Goal: Information Seeking & Learning: Stay updated

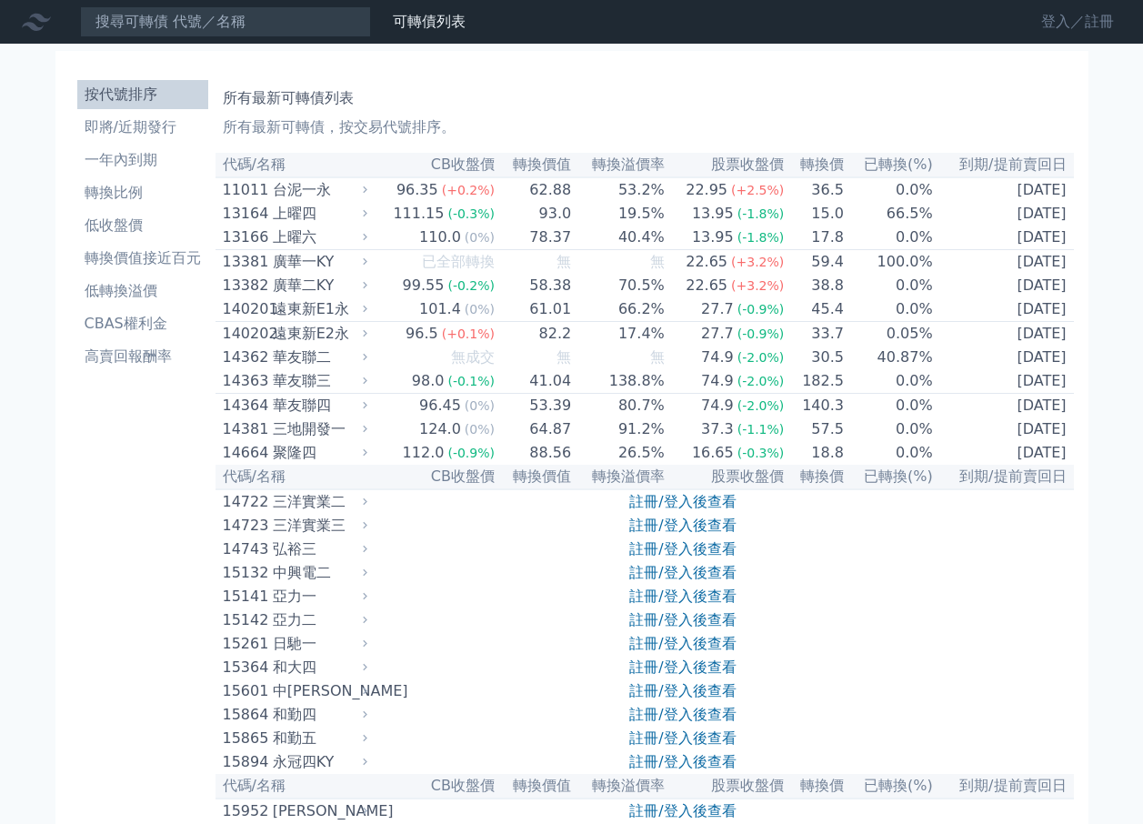
click at [1087, 20] on link "登入／註冊" at bounding box center [1078, 21] width 102 height 29
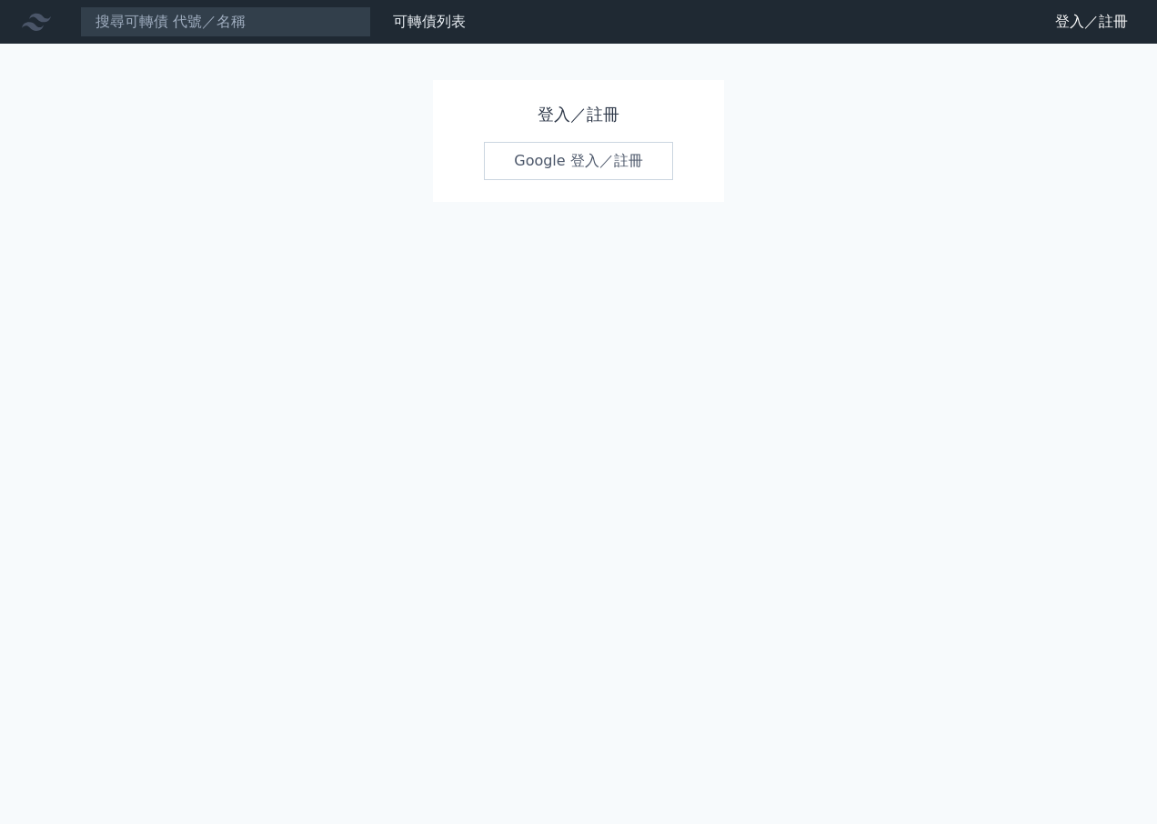
click at [574, 177] on link "Google 登入／註冊" at bounding box center [578, 161] width 189 height 38
click at [584, 173] on link "Google 登入／註冊" at bounding box center [578, 161] width 189 height 38
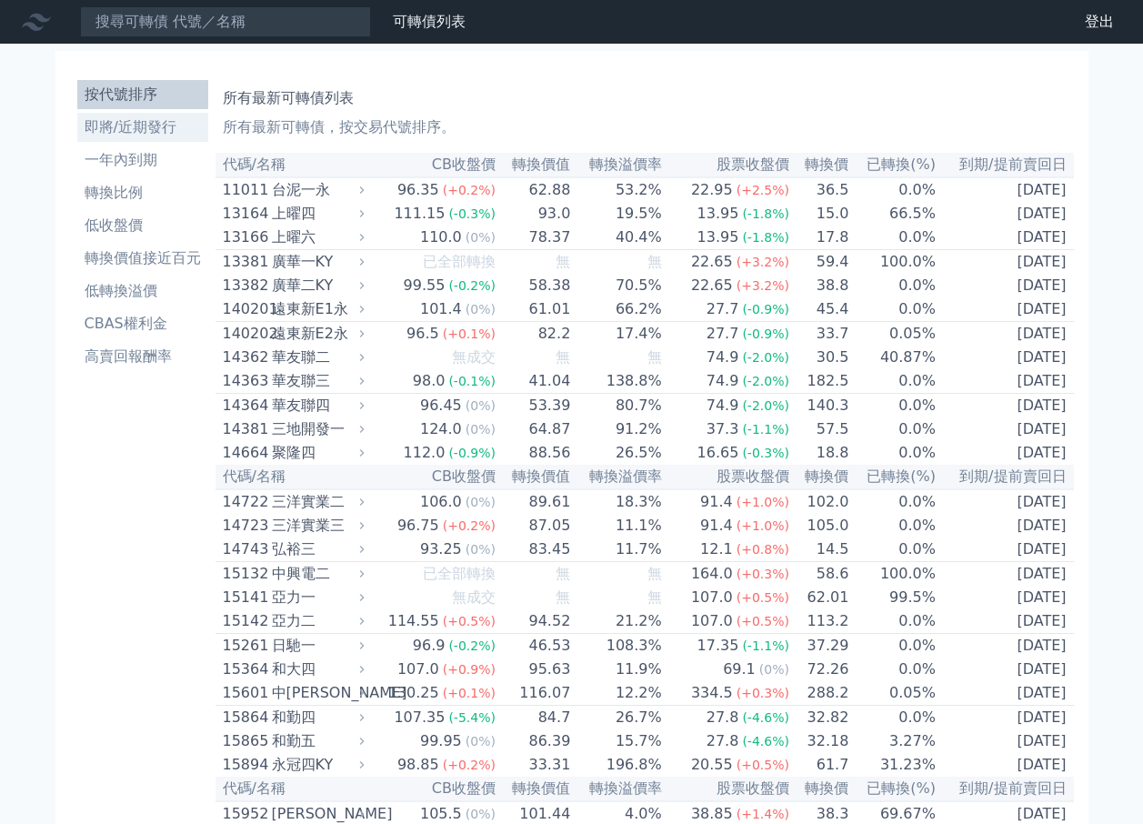
click at [134, 135] on li "即將/近期發行" at bounding box center [142, 127] width 131 height 22
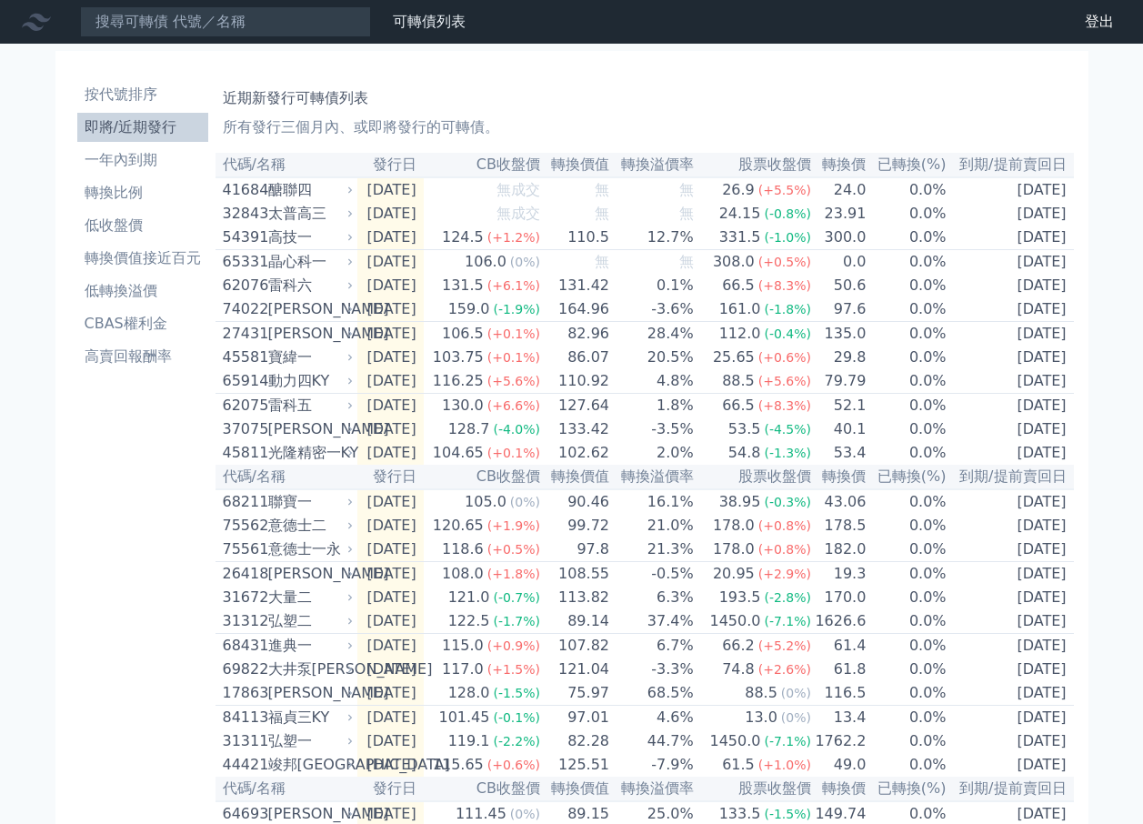
click at [70, 495] on div "按代號排序 即將/近期發行 一年內到期 轉換比例 低收盤價 轉換價值接近百元 低轉換溢價 CBAS權利金 高賣回報酬率" at bounding box center [143, 665] width 146 height 1184
